Goal: Transaction & Acquisition: Subscribe to service/newsletter

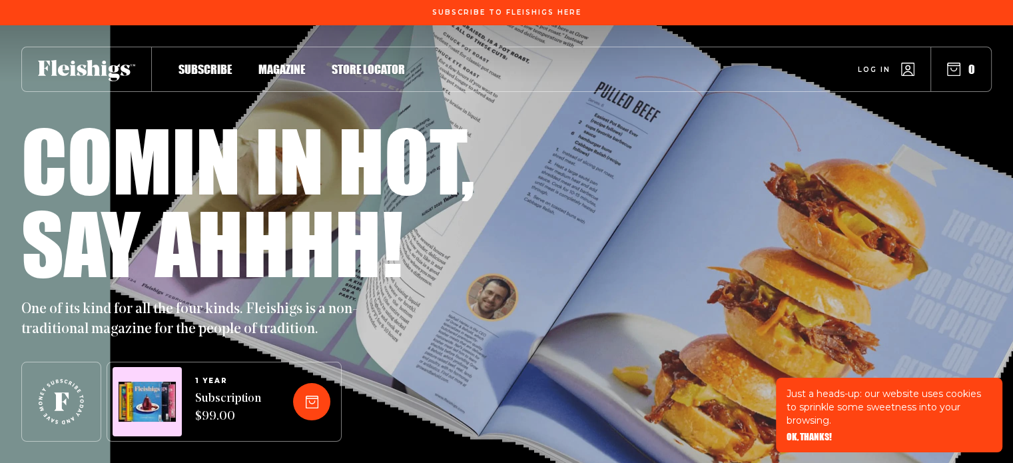
click at [285, 63] on span "Magazine" at bounding box center [281, 55] width 47 height 15
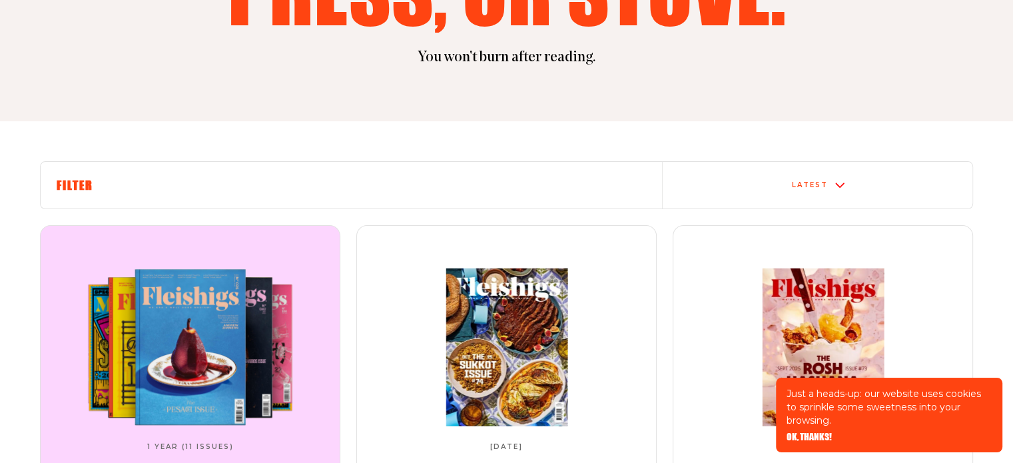
scroll to position [342, 0]
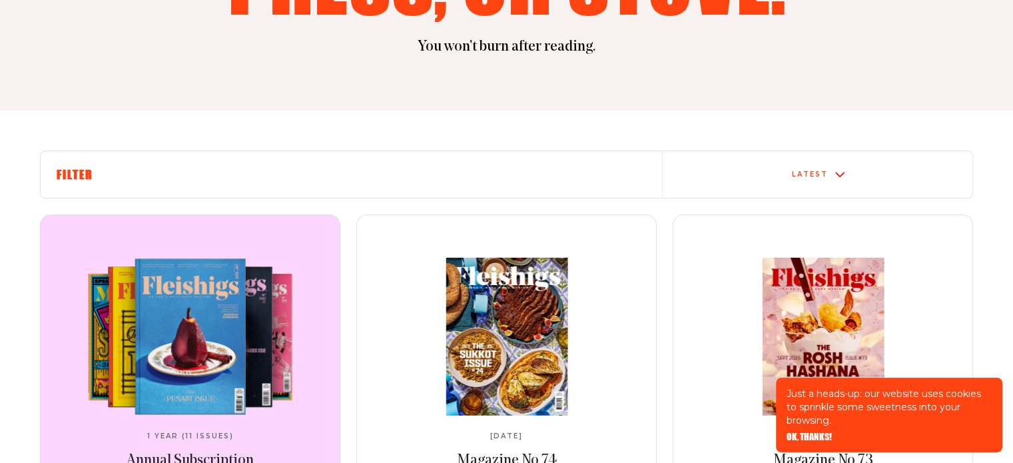
click at [80, 174] on h6 "Filter" at bounding box center [351, 174] width 589 height 15
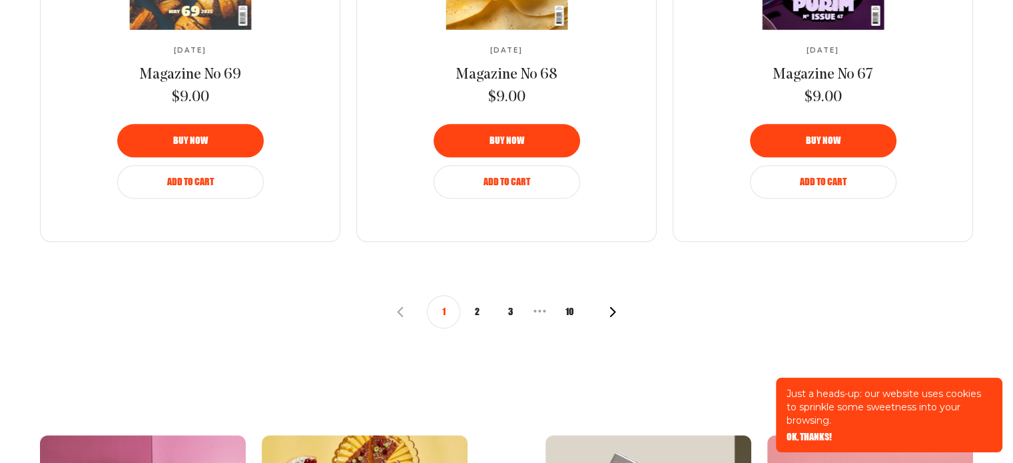
scroll to position [1450, 0]
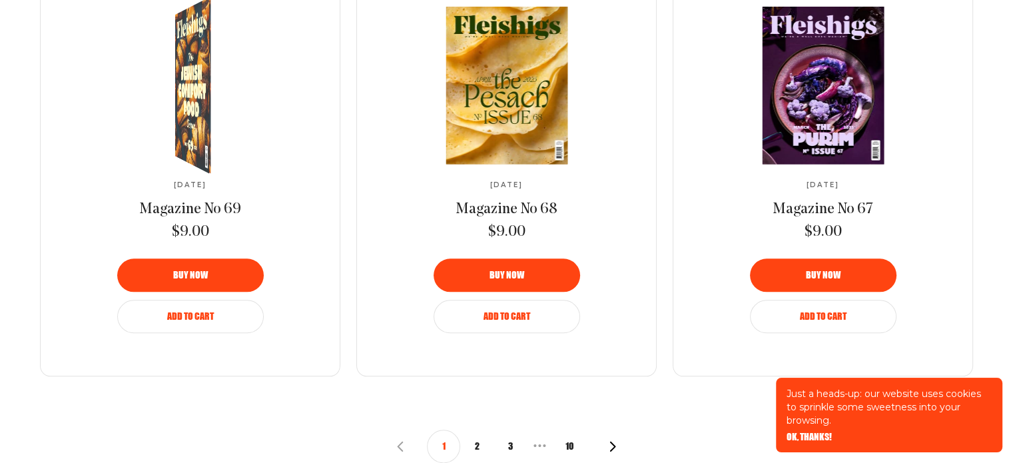
click at [181, 143] on img at bounding box center [196, 85] width 64 height 196
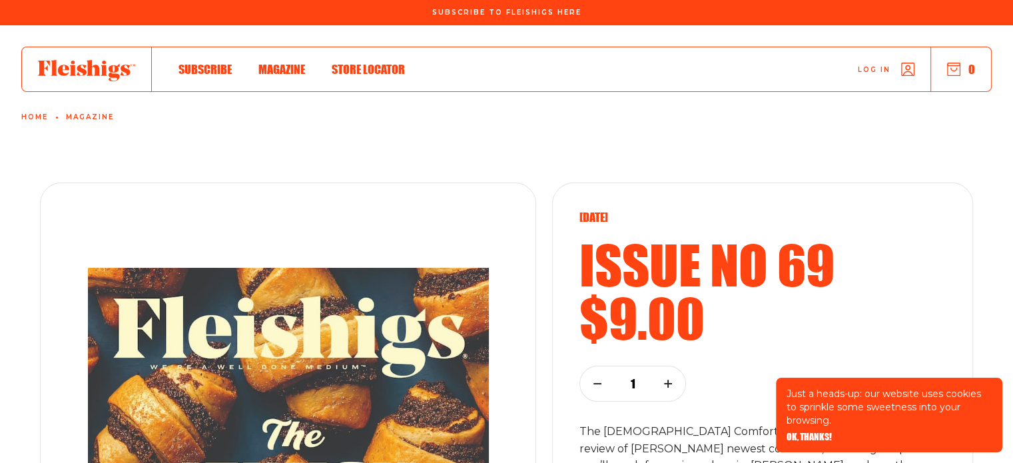
click at [200, 63] on span "Subscribe" at bounding box center [204, 55] width 53 height 15
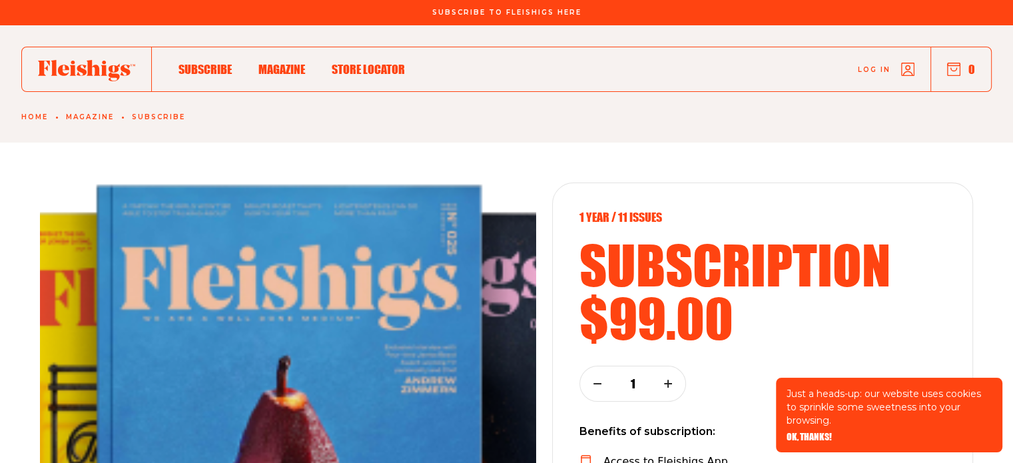
click at [888, 65] on span "Log in" at bounding box center [873, 60] width 33 height 10
